Goal: Task Accomplishment & Management: Complete application form

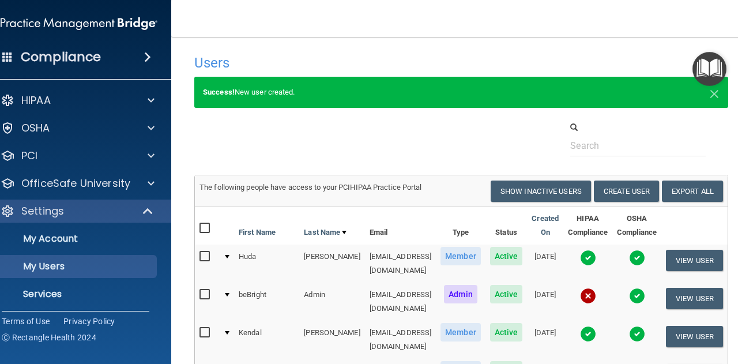
select select "20"
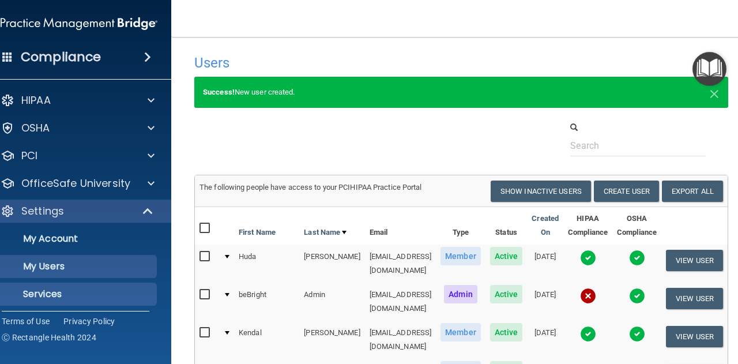
scroll to position [31, 0]
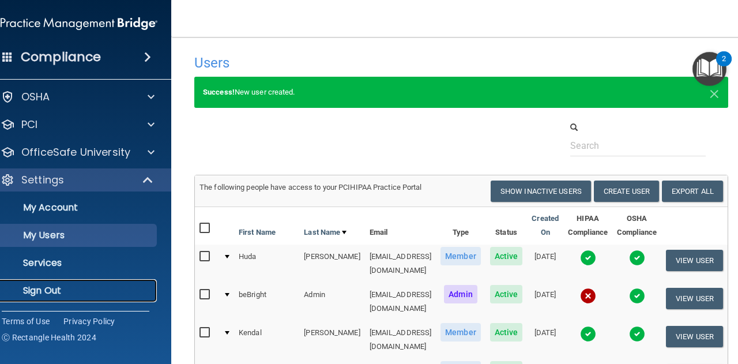
click at [82, 285] on p "Sign Out" at bounding box center [72, 291] width 157 height 12
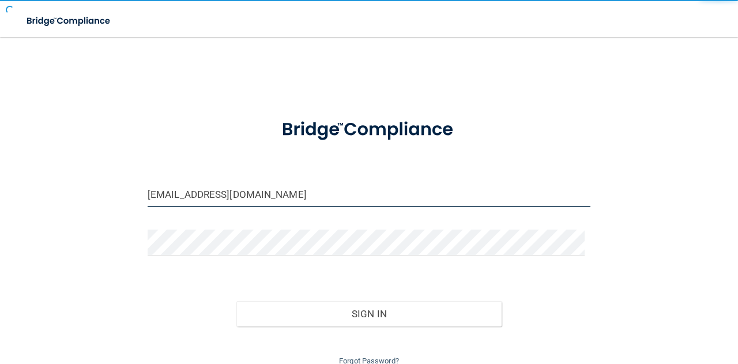
click at [229, 194] on input "[EMAIL_ADDRESS][DOMAIN_NAME]" at bounding box center [369, 194] width 443 height 26
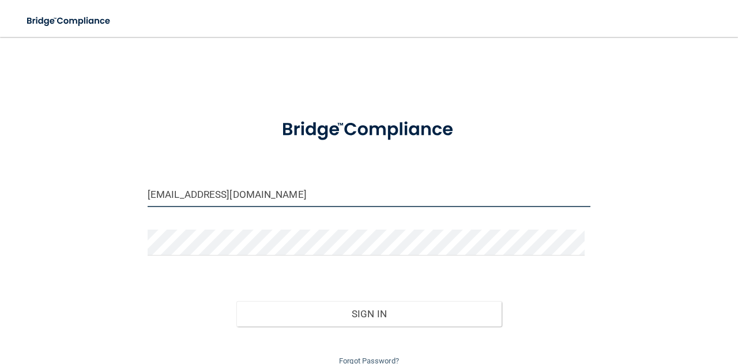
click at [229, 194] on input "[EMAIL_ADDRESS][DOMAIN_NAME]" at bounding box center [369, 194] width 443 height 26
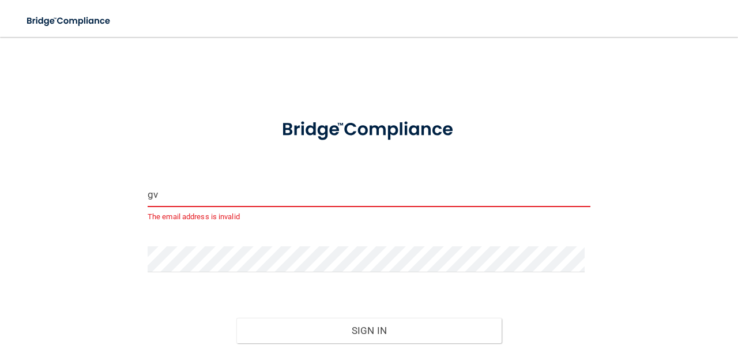
type input "[EMAIL_ADDRESS][DOMAIN_NAME]"
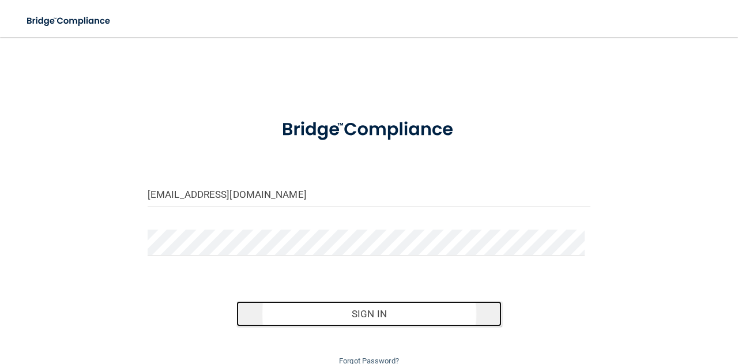
click at [295, 320] on button "Sign In" at bounding box center [369, 313] width 266 height 25
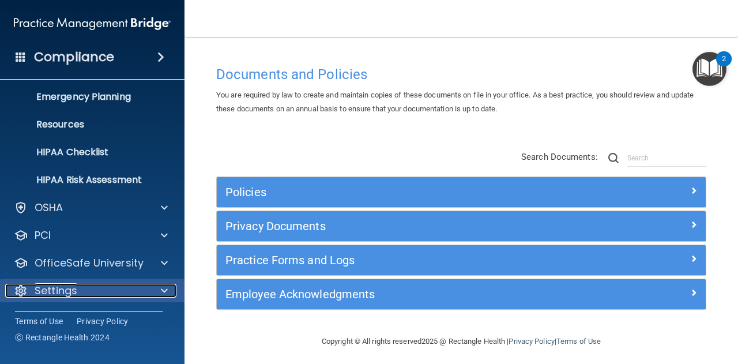
click at [161, 285] on span at bounding box center [164, 290] width 7 height 14
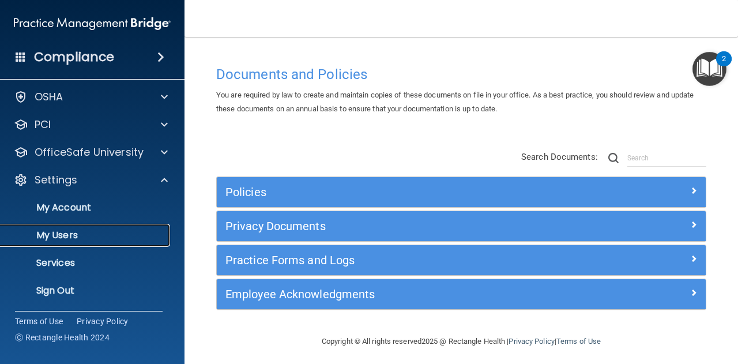
click at [128, 233] on p "My Users" at bounding box center [85, 235] width 157 height 12
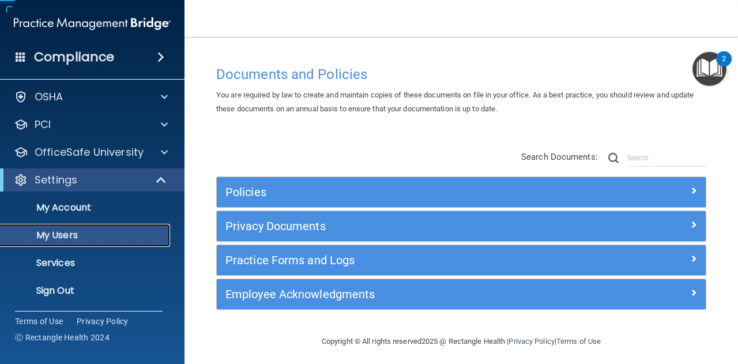
scroll to position [31, 0]
select select "20"
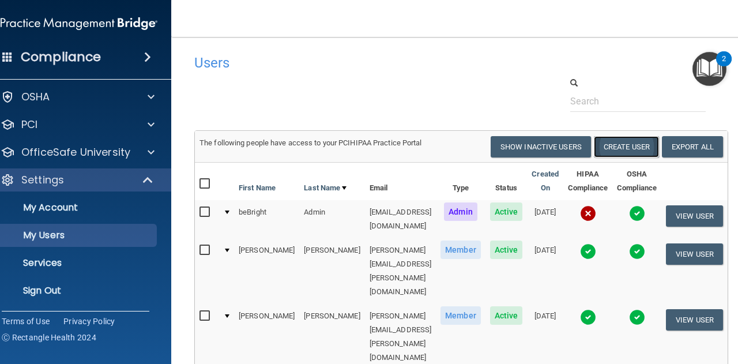
click at [643, 148] on button "Create User" at bounding box center [625, 146] width 65 height 21
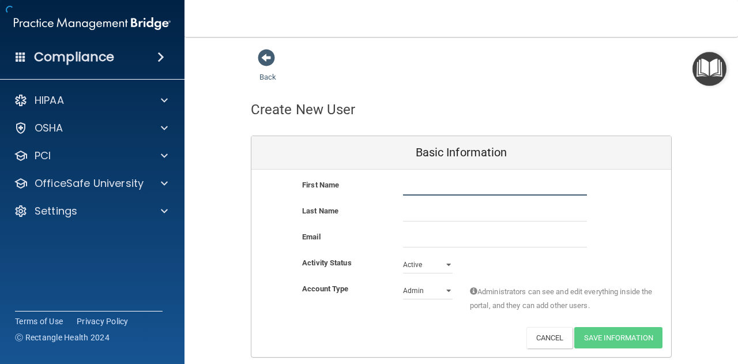
click at [453, 180] on input "text" at bounding box center [495, 186] width 184 height 17
type input "Taycie"
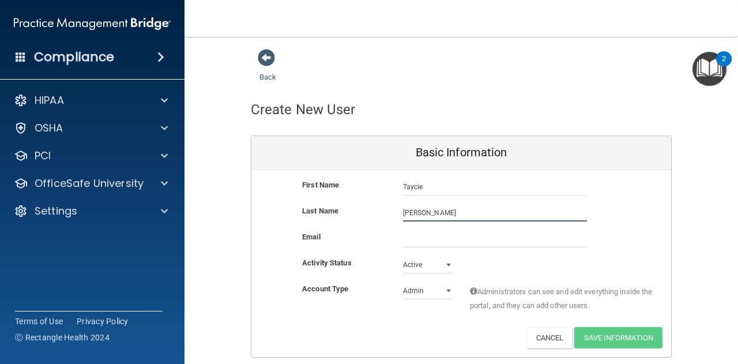
type input "[PERSON_NAME]"
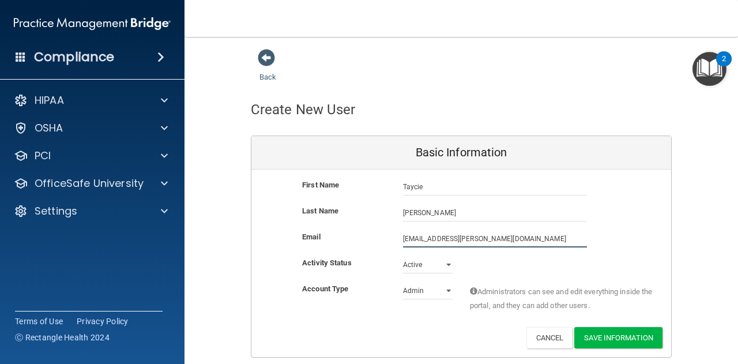
type input "[EMAIL_ADDRESS][PERSON_NAME][DOMAIN_NAME]"
click at [415, 289] on select "Admin Member" at bounding box center [428, 290] width 50 height 17
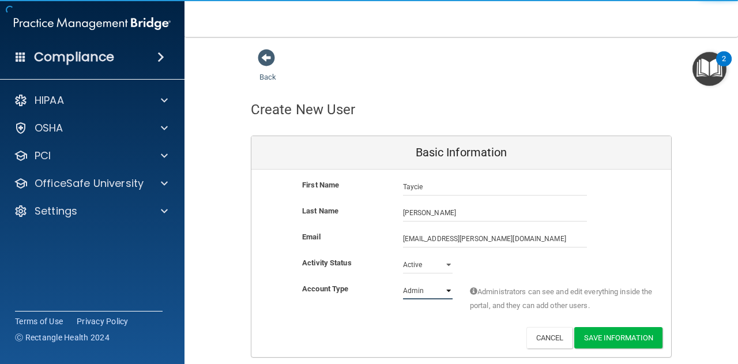
select select "practice_member"
click at [403, 282] on select "Admin Member" at bounding box center [428, 290] width 50 height 17
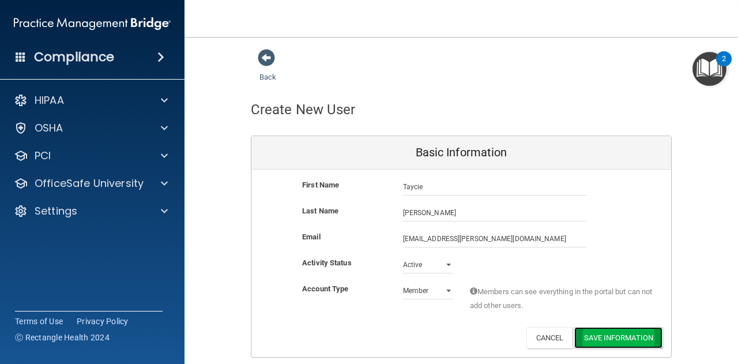
click at [607, 339] on button "Save Information" at bounding box center [618, 337] width 88 height 21
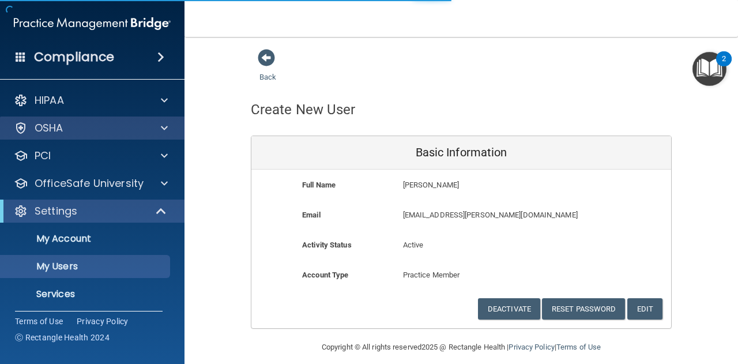
select select "20"
